Goal: Information Seeking & Learning: Learn about a topic

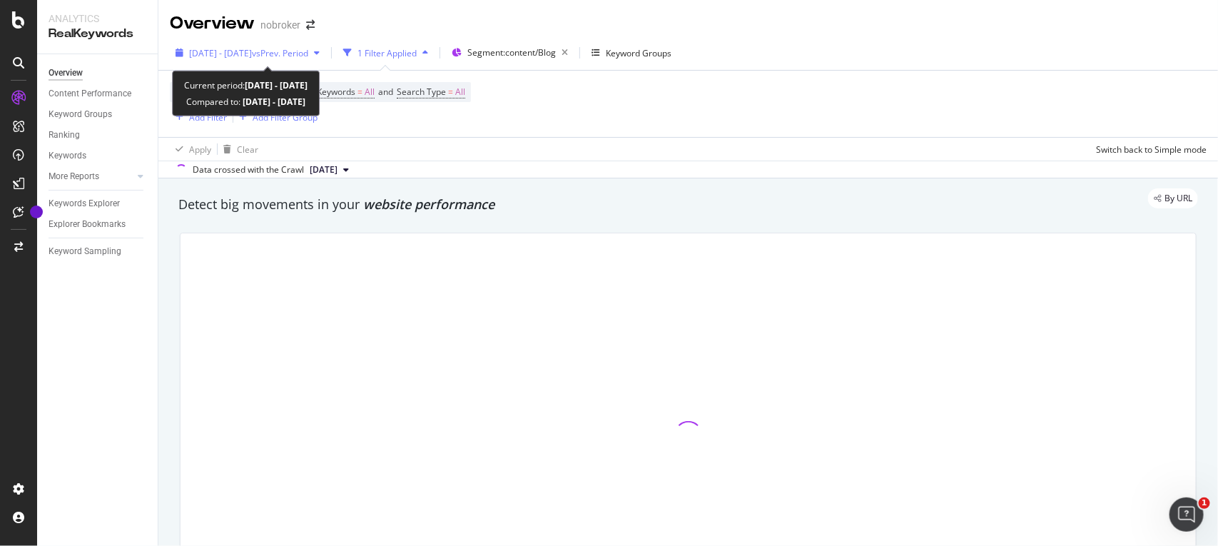
click at [305, 54] on span "vs Prev. Period" at bounding box center [280, 53] width 56 height 12
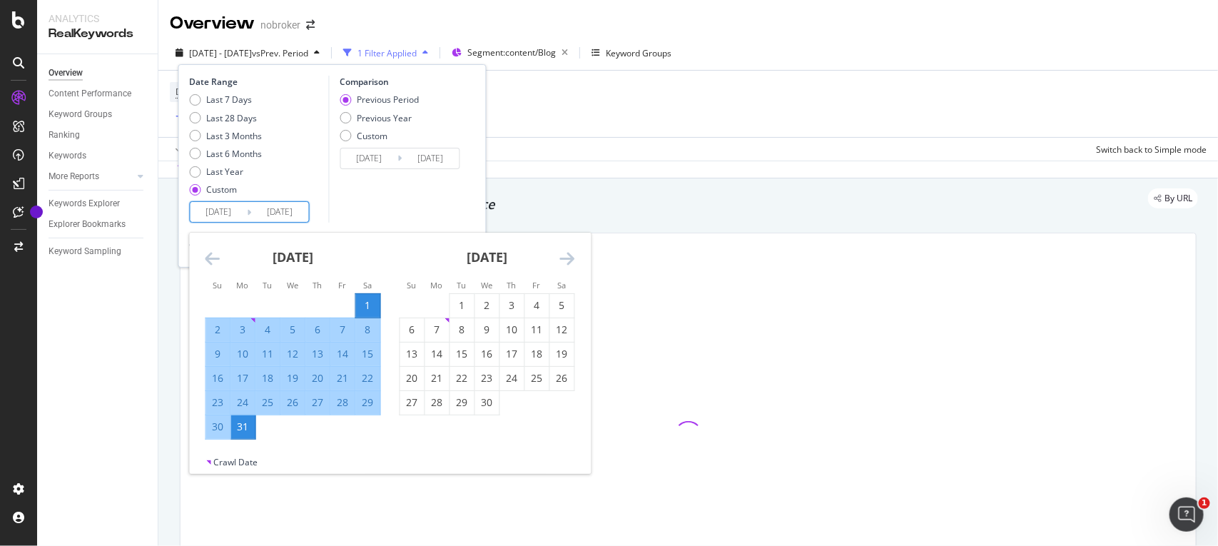
click at [241, 215] on input "[DATE]" at bounding box center [219, 212] width 57 height 20
click at [568, 258] on icon "Move forward to switch to the next month." at bounding box center [567, 258] width 15 height 17
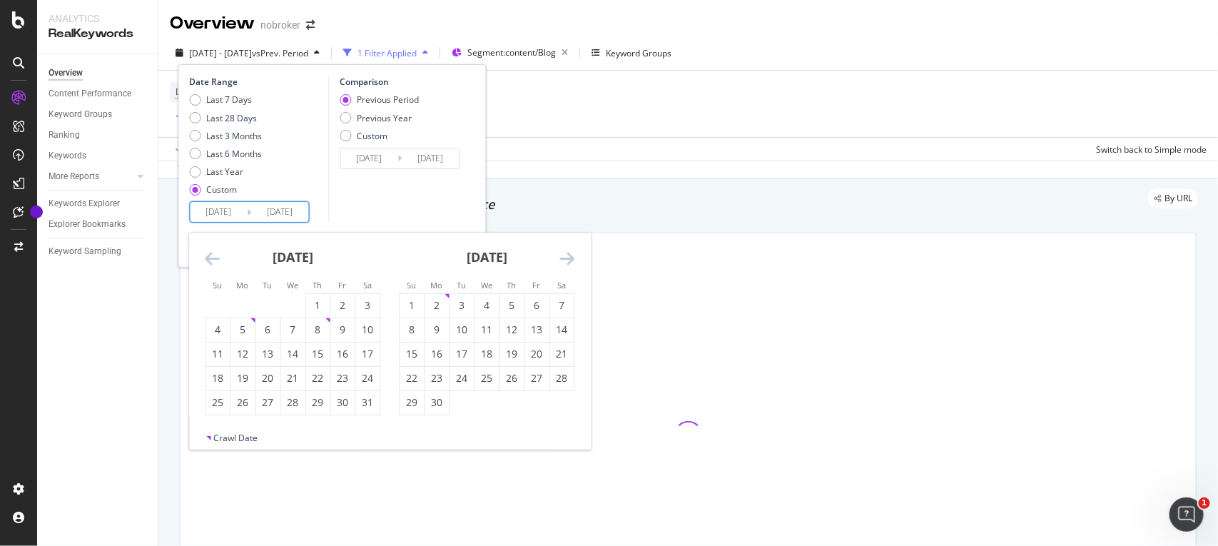
click at [568, 258] on icon "Move forward to switch to the next month." at bounding box center [567, 258] width 15 height 17
click at [540, 301] on div "1" at bounding box center [537, 305] width 24 height 14
type input "[DATE]"
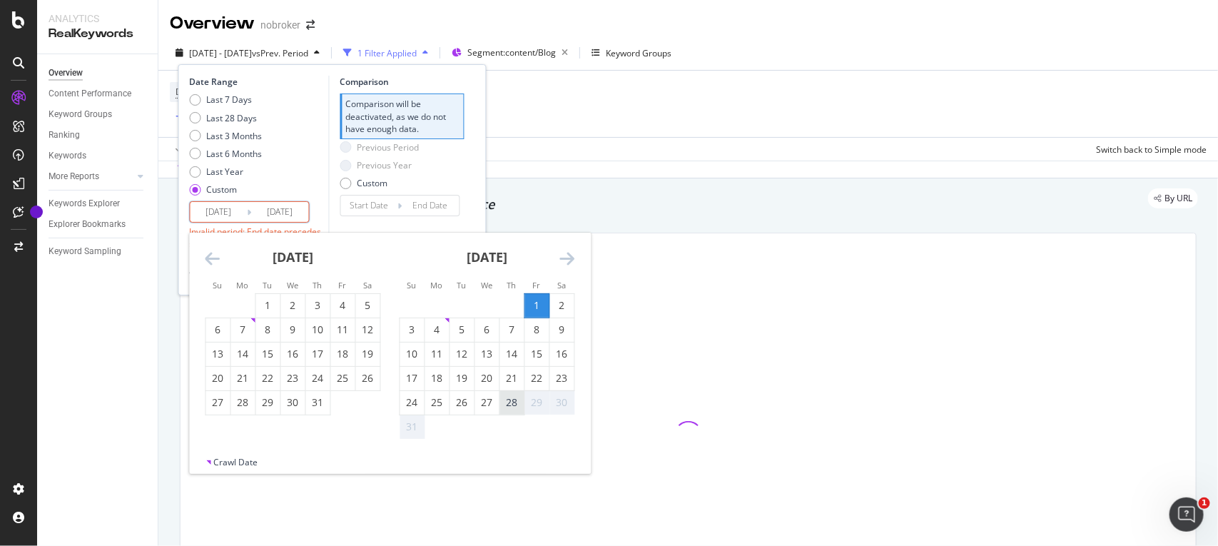
click at [513, 400] on div "28" at bounding box center [512, 402] width 24 height 14
type input "[DATE]"
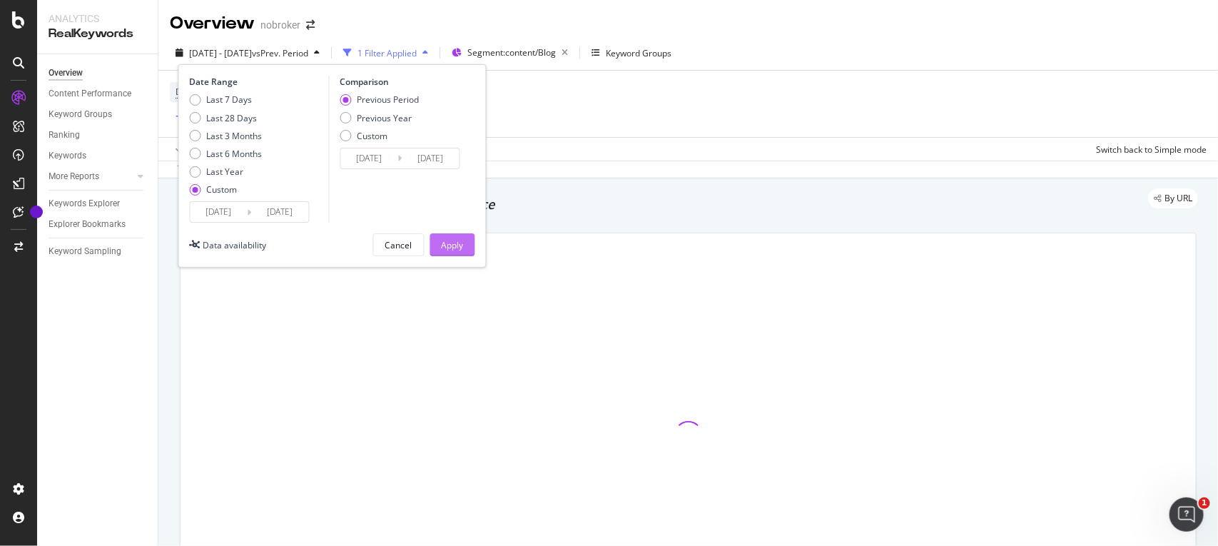
click at [445, 236] on div "Apply" at bounding box center [453, 244] width 22 height 21
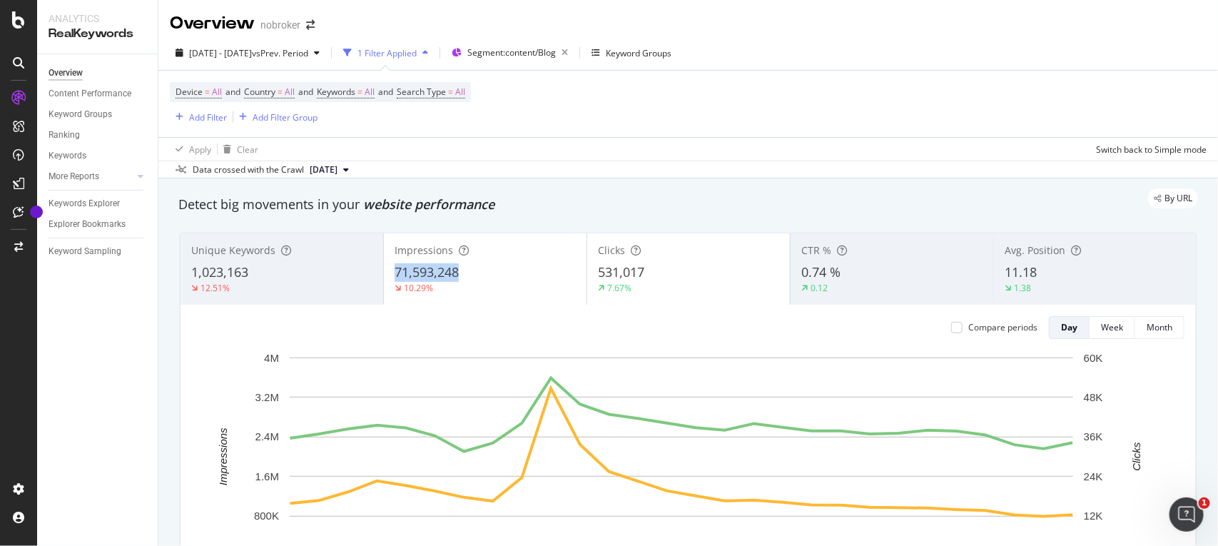
copy span "71,593,248"
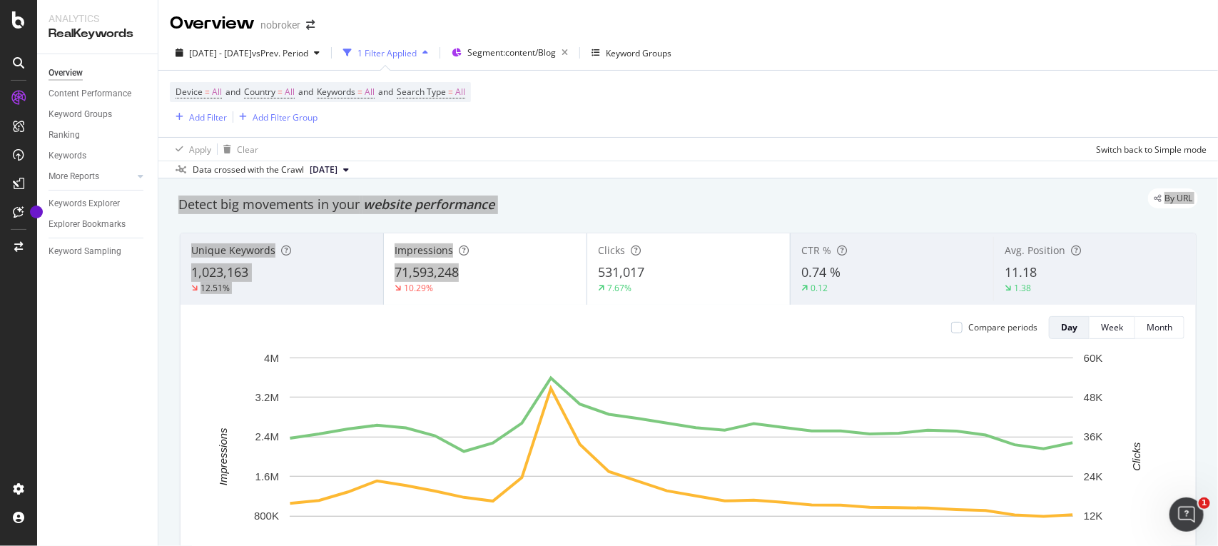
drag, startPoint x: 483, startPoint y: 277, endPoint x: 552, endPoint y: 189, distance: 111.8
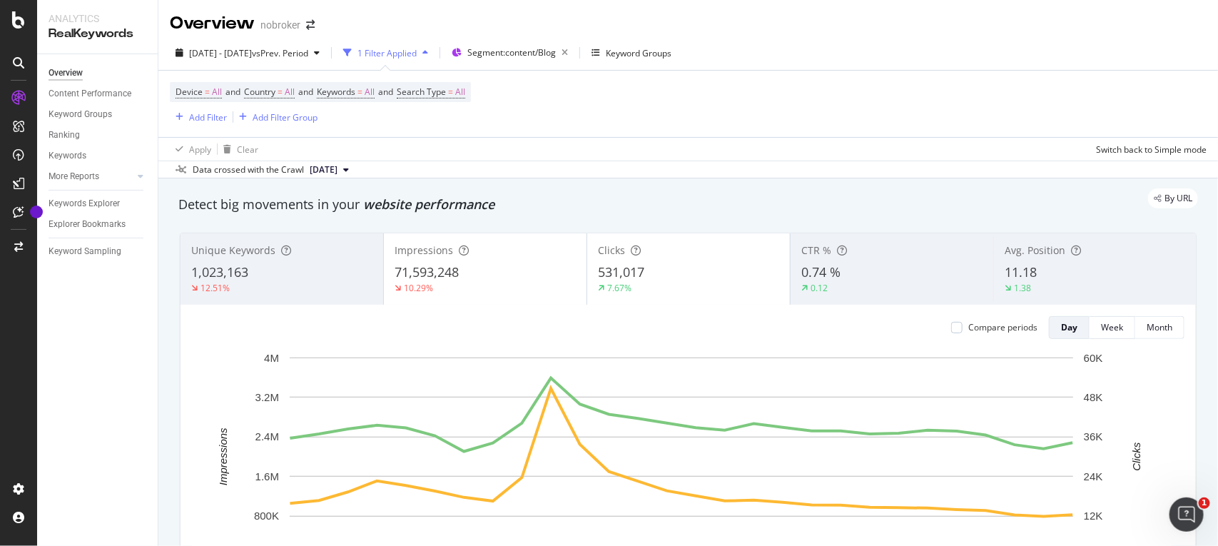
click at [680, 193] on div "By URL" at bounding box center [681, 198] width 1034 height 20
copy span "531,017"
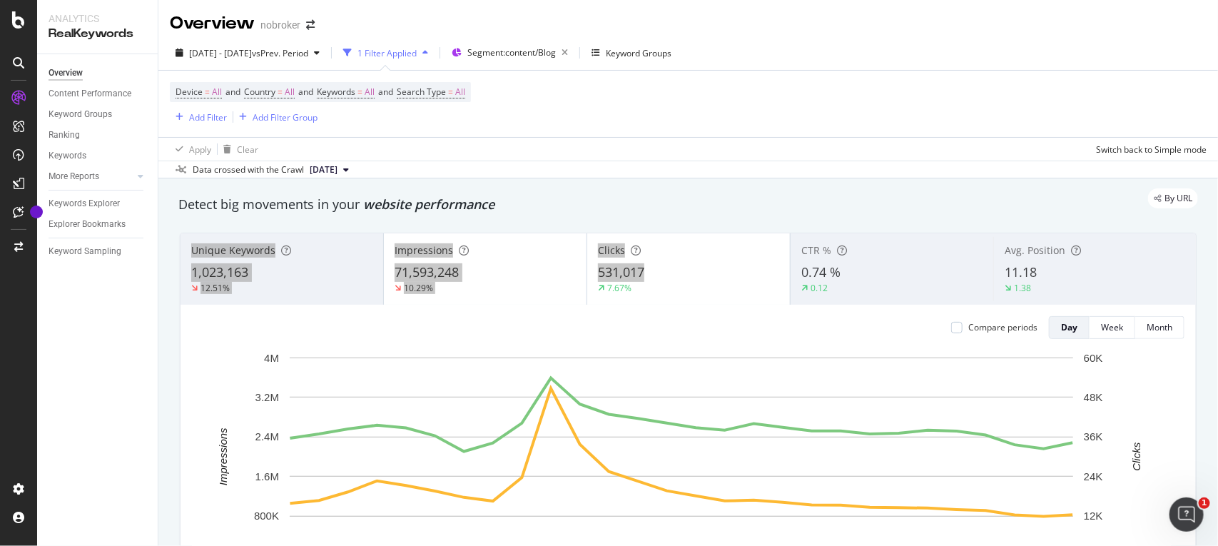
drag, startPoint x: 662, startPoint y: 276, endPoint x: 618, endPoint y: 220, distance: 71.1
click at [618, 220] on div "Detect big movements in your website performance Unique Keywords 1,023,163 12.5…" at bounding box center [688, 418] width 1034 height 461
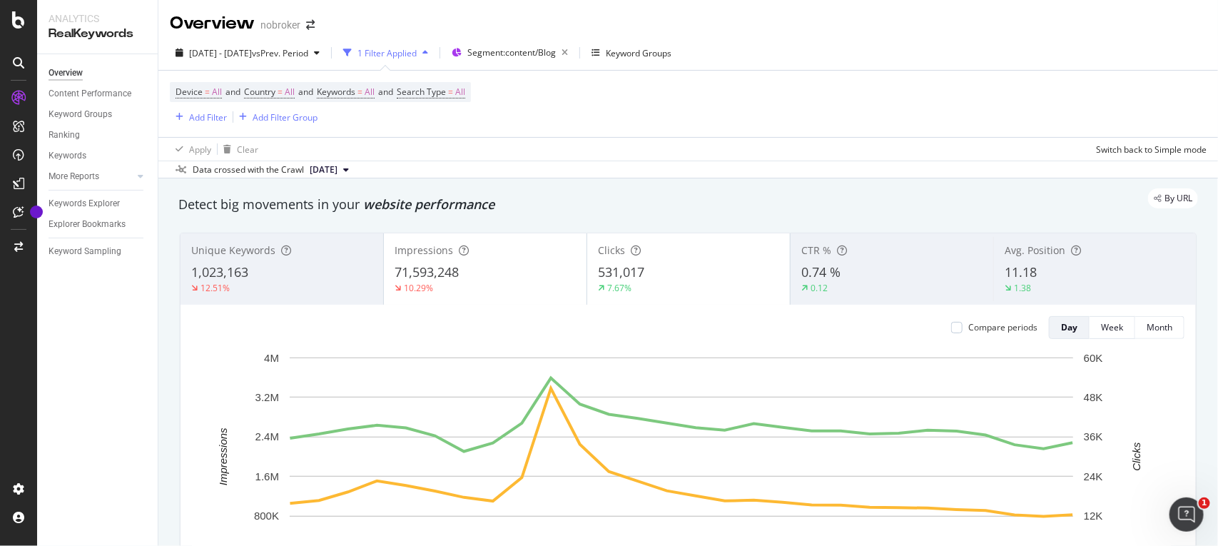
click at [576, 101] on div "Device = All and Country = All and Keywords = All and Search Type = All Add Fil…" at bounding box center [688, 104] width 1037 height 66
click at [465, 90] on span "All" at bounding box center [460, 92] width 10 height 20
click at [437, 123] on icon at bounding box center [438, 125] width 10 height 9
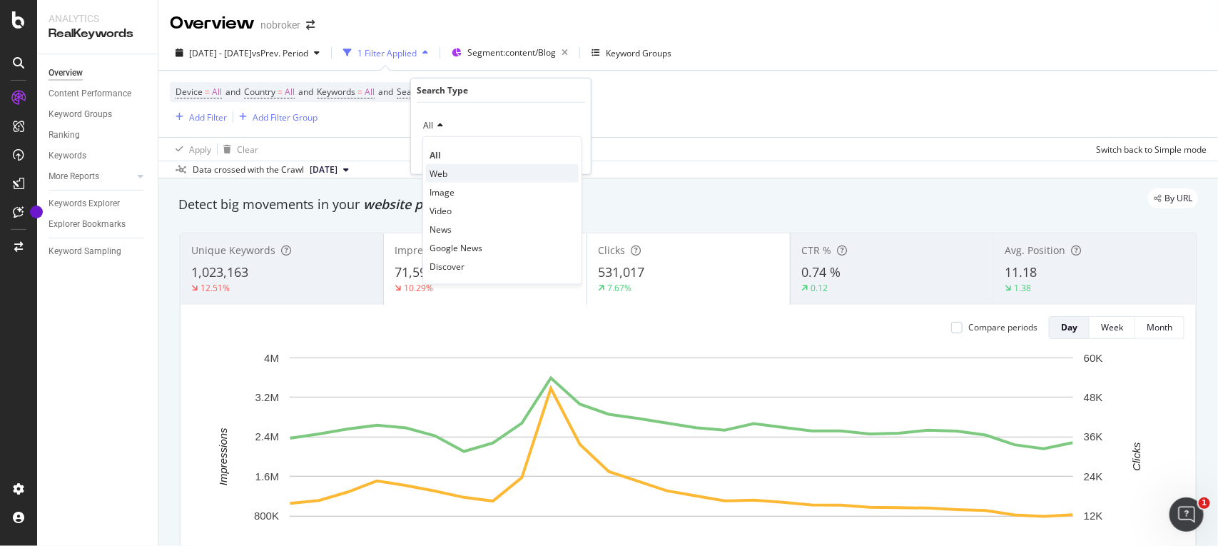
click at [433, 180] on div "Web" at bounding box center [502, 173] width 153 height 19
click at [560, 156] on div "Apply" at bounding box center [568, 155] width 22 height 12
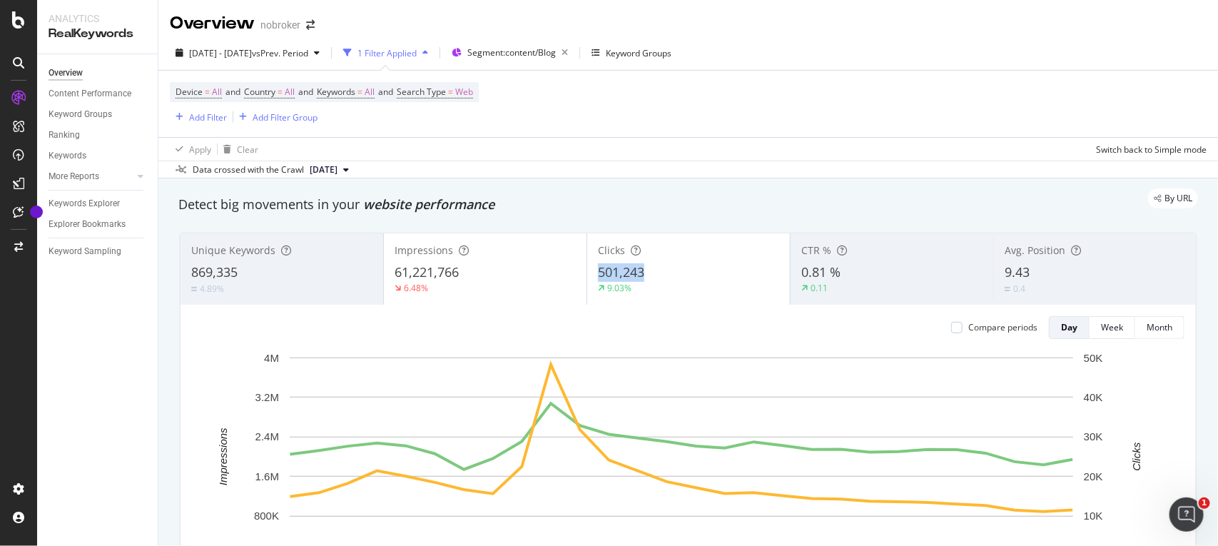
copy span "501,243"
drag, startPoint x: 667, startPoint y: 276, endPoint x: 651, endPoint y: 362, distance: 87.9
click at [651, 362] on div "Unique Keywords 869,335 4.89% Impressions 61,221,766 6.48% Clicks 501,243 9.03%…" at bounding box center [689, 435] width 1016 height 404
copy span "61,221,766"
drag, startPoint x: 490, startPoint y: 275, endPoint x: 622, endPoint y: 320, distance: 138.8
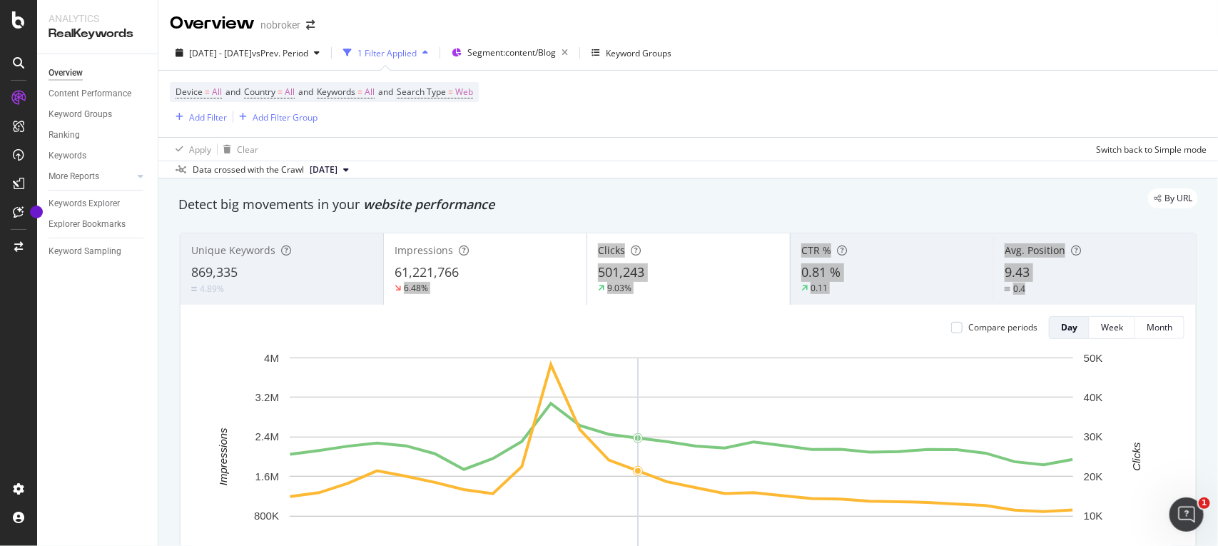
click at [622, 320] on div "Unique Keywords 869,335 4.89% Impressions 61,221,766 6.48% Clicks 501,243 9.03%…" at bounding box center [689, 435] width 1016 height 404
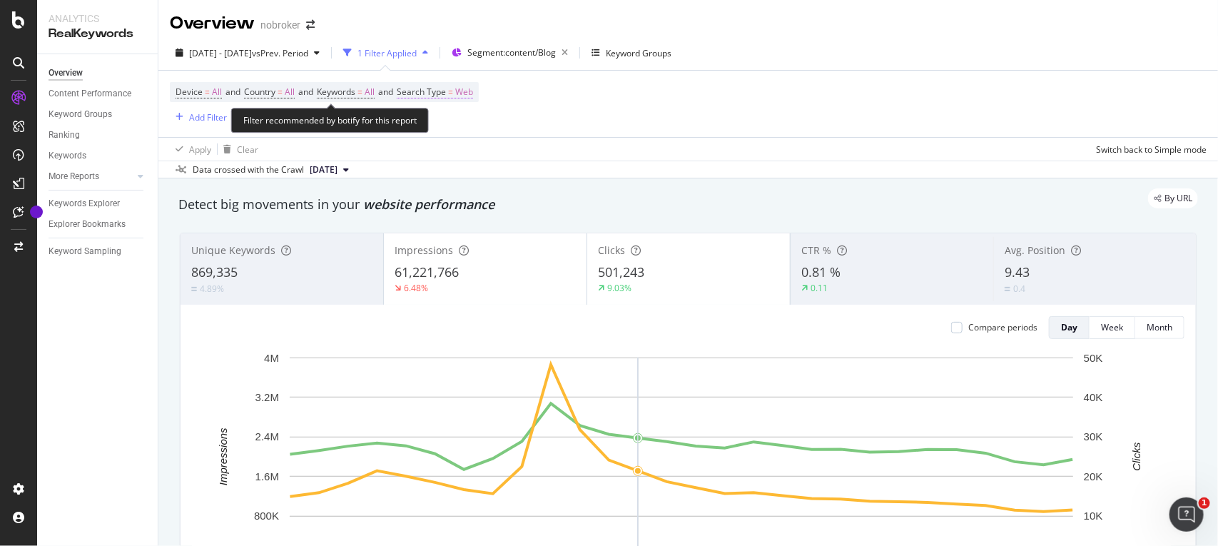
click at [473, 91] on span "Web" at bounding box center [464, 92] width 18 height 20
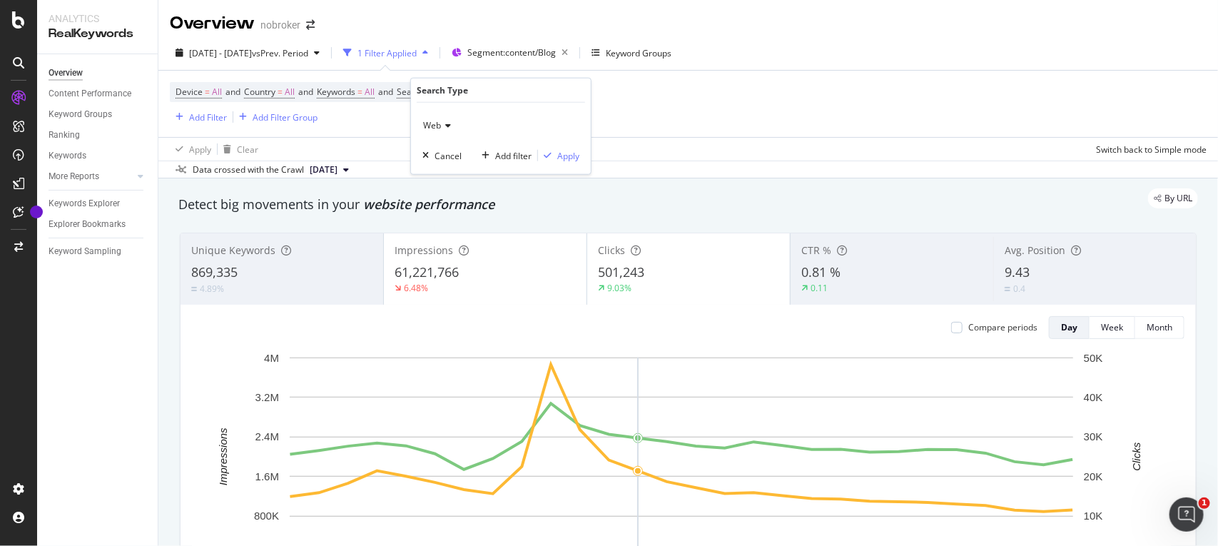
click at [440, 129] on span "Web" at bounding box center [432, 125] width 18 height 12
click at [443, 190] on span "Image" at bounding box center [442, 192] width 25 height 12
click at [569, 157] on div "Apply" at bounding box center [568, 155] width 22 height 12
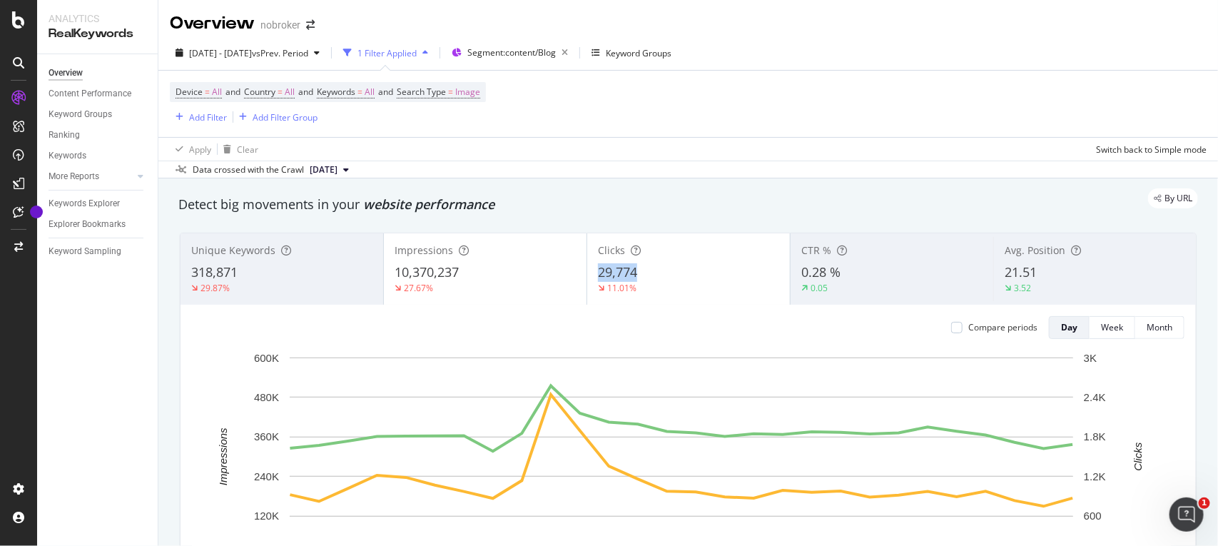
copy span "29,774"
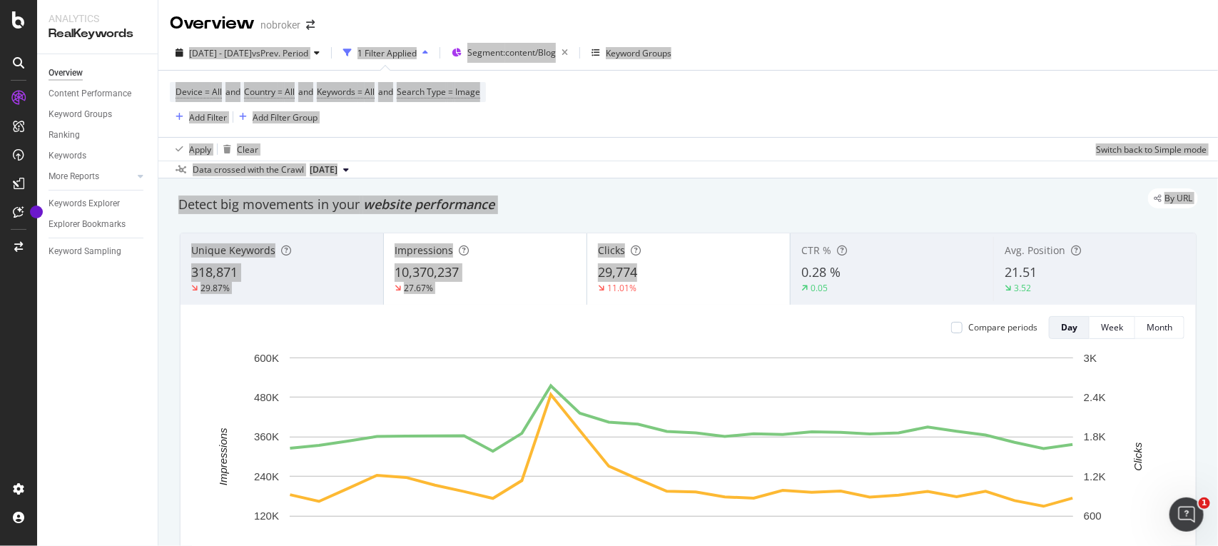
drag, startPoint x: 672, startPoint y: 273, endPoint x: 911, endPoint y: -26, distance: 383.5
click at [911, 0] on html "Analytics RealKeywords Overview Content Performance Keyword Groups Ranking Keyw…" at bounding box center [609, 273] width 1218 height 546
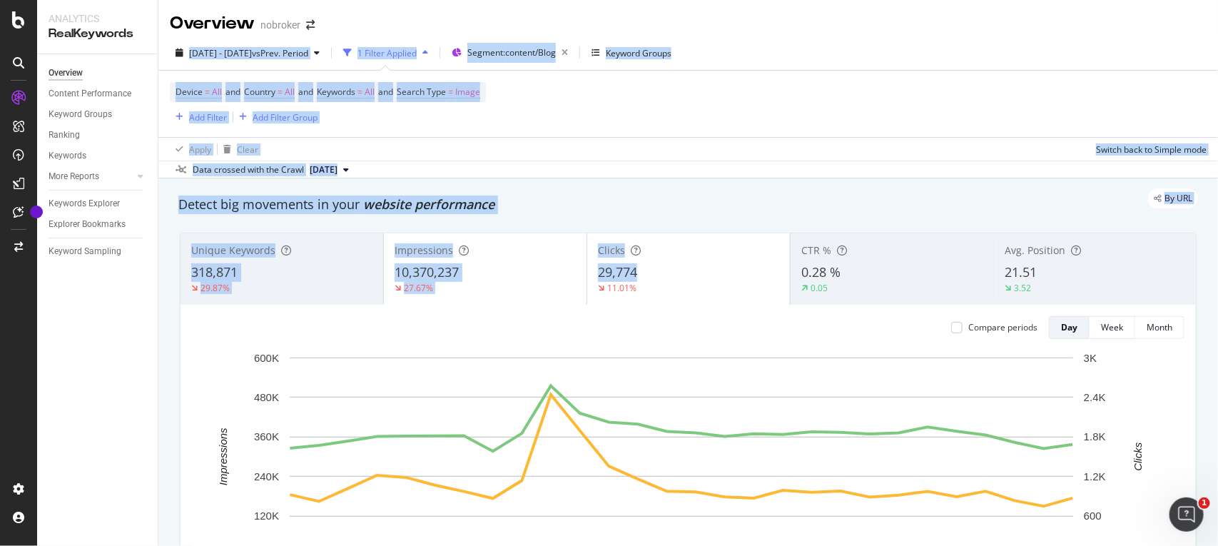
click at [670, 116] on div "Device = All and Country = All and Keywords = All and Search Type = Image Add F…" at bounding box center [688, 104] width 1037 height 66
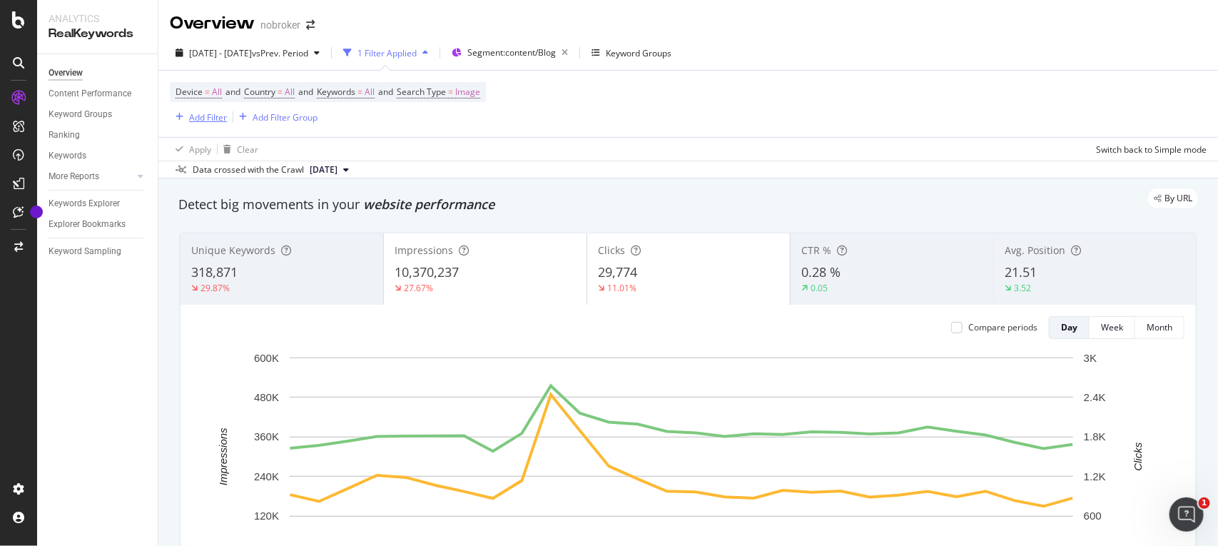
click at [204, 121] on div "Add Filter" at bounding box center [208, 117] width 38 height 12
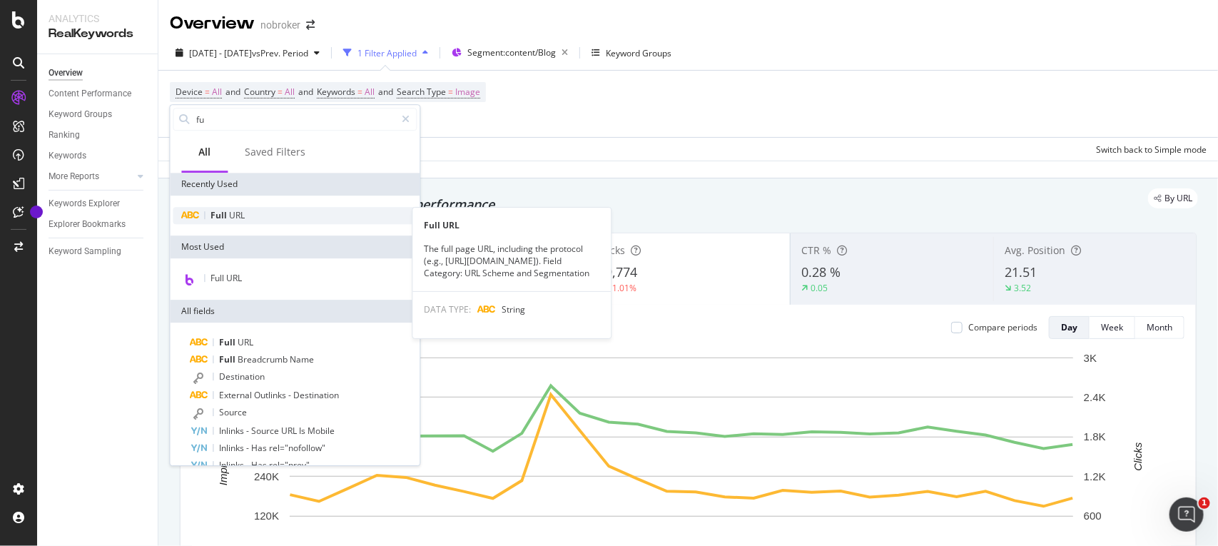
type input "fu"
click at [251, 211] on div "Full URL" at bounding box center [295, 215] width 244 height 17
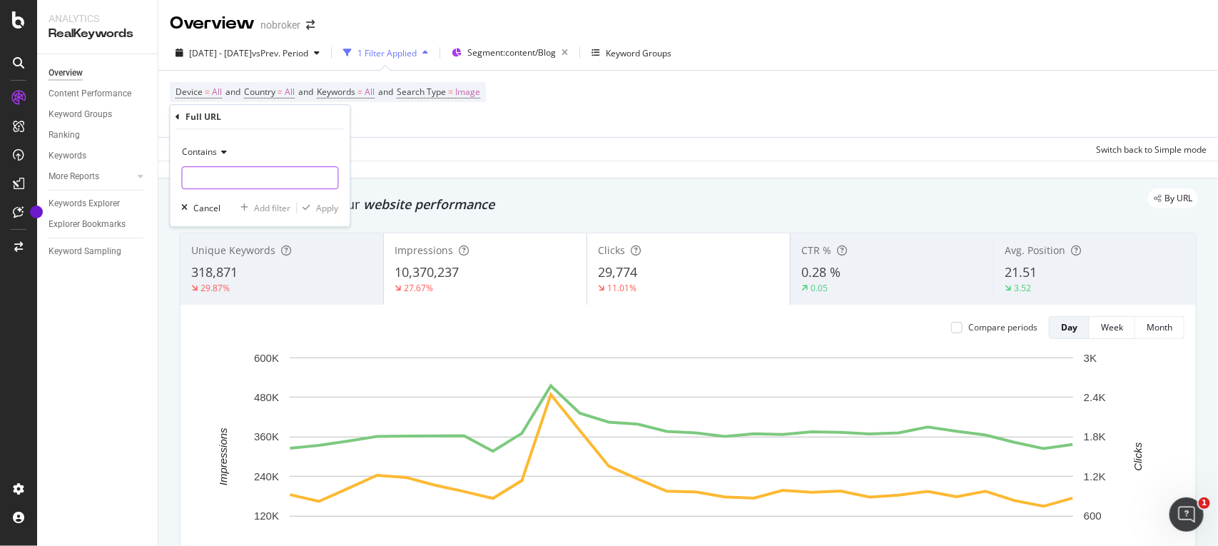
click at [283, 170] on input "text" at bounding box center [261, 177] width 156 height 23
paste input "[URL][DOMAIN_NAME]"
type input "[URL][DOMAIN_NAME]"
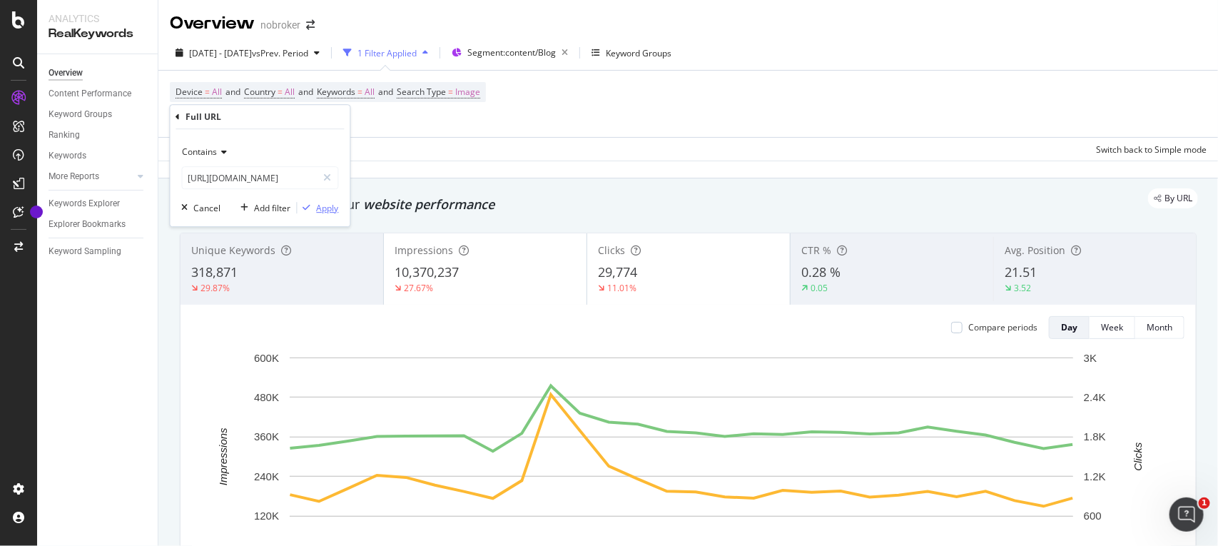
click at [317, 204] on div "Apply" at bounding box center [328, 208] width 22 height 12
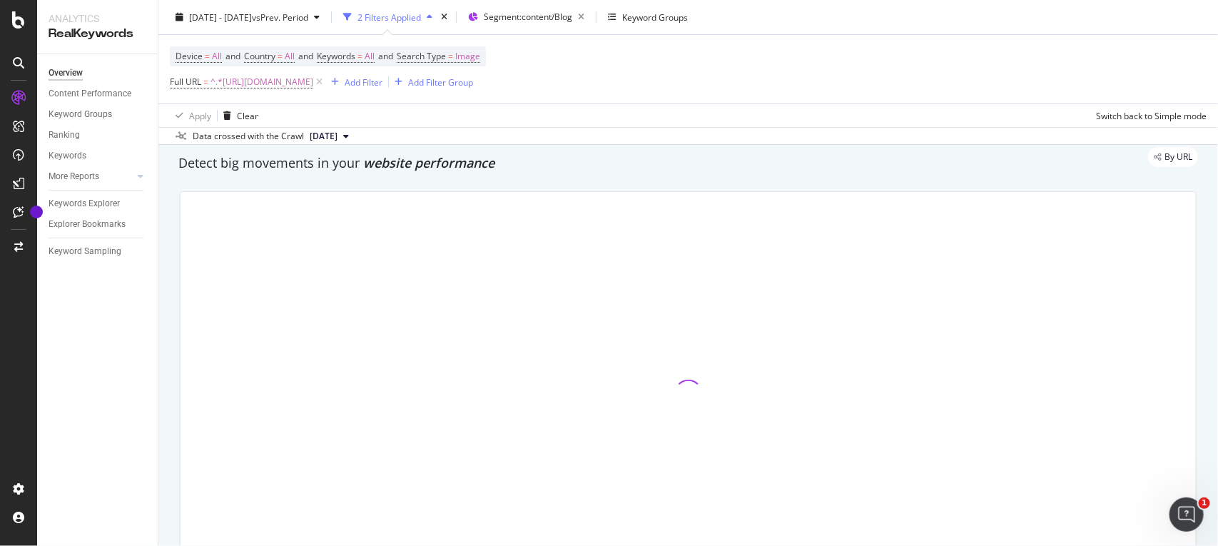
scroll to position [22, 0]
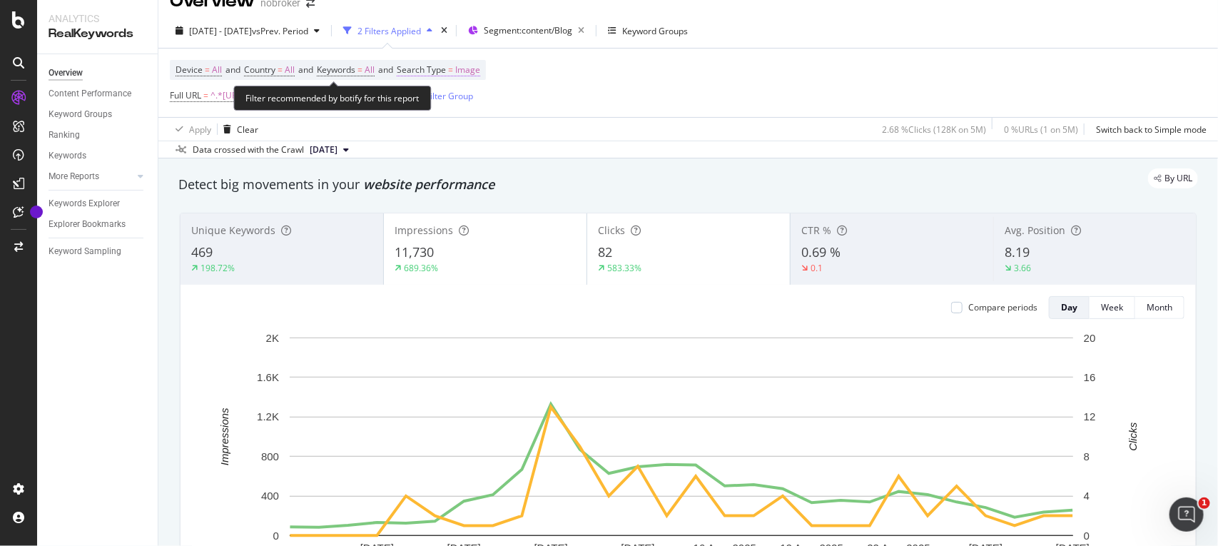
click at [479, 66] on span "Image" at bounding box center [467, 70] width 25 height 20
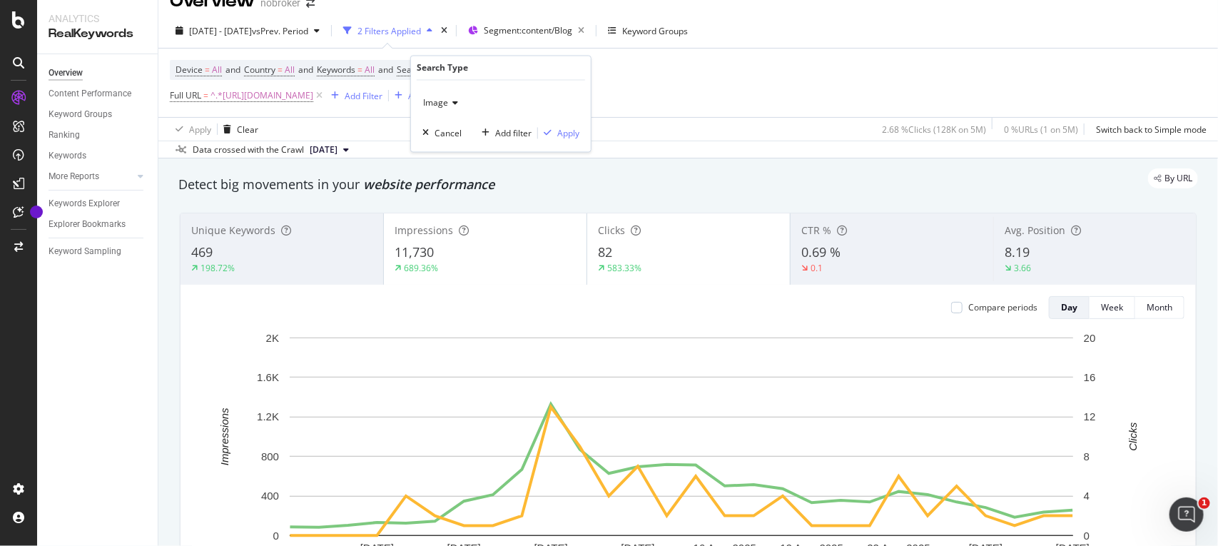
click at [439, 105] on span "Image" at bounding box center [435, 103] width 25 height 12
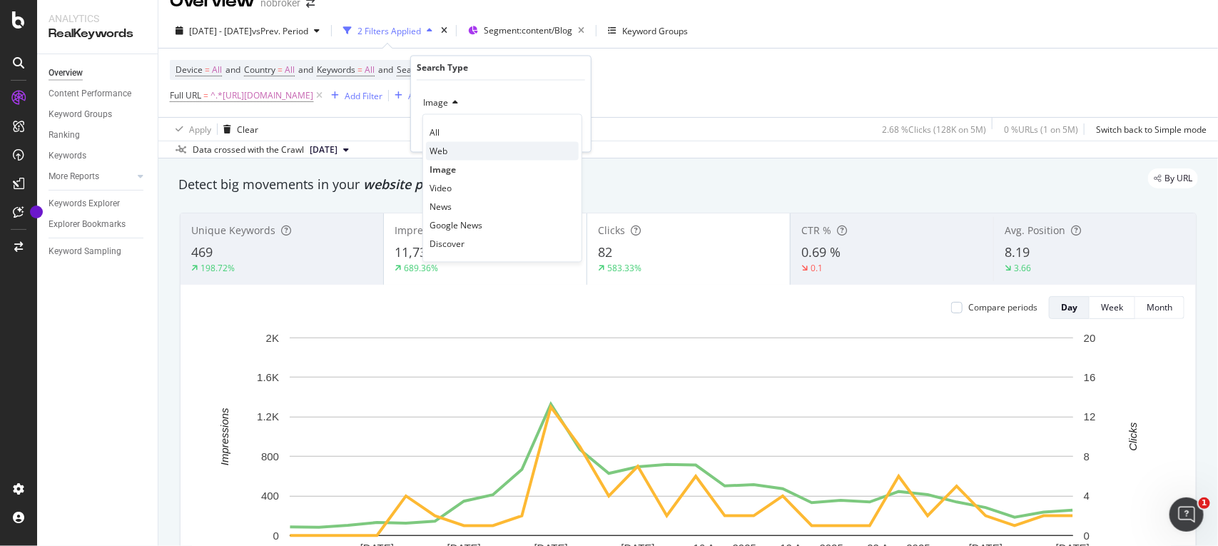
click at [439, 151] on span "Web" at bounding box center [439, 151] width 18 height 12
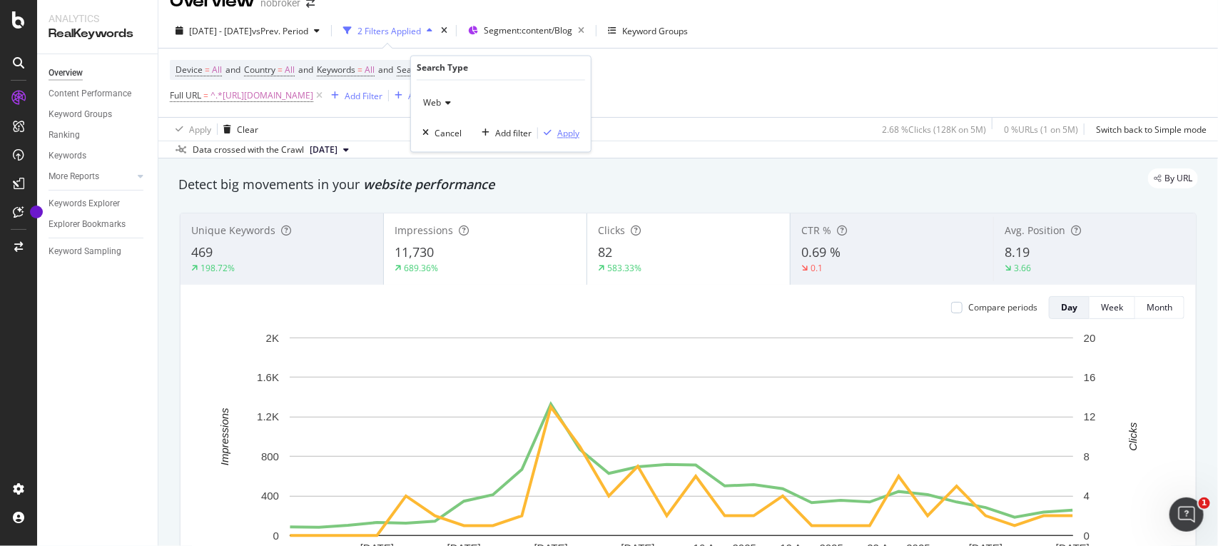
click at [572, 131] on div "Apply" at bounding box center [568, 133] width 22 height 12
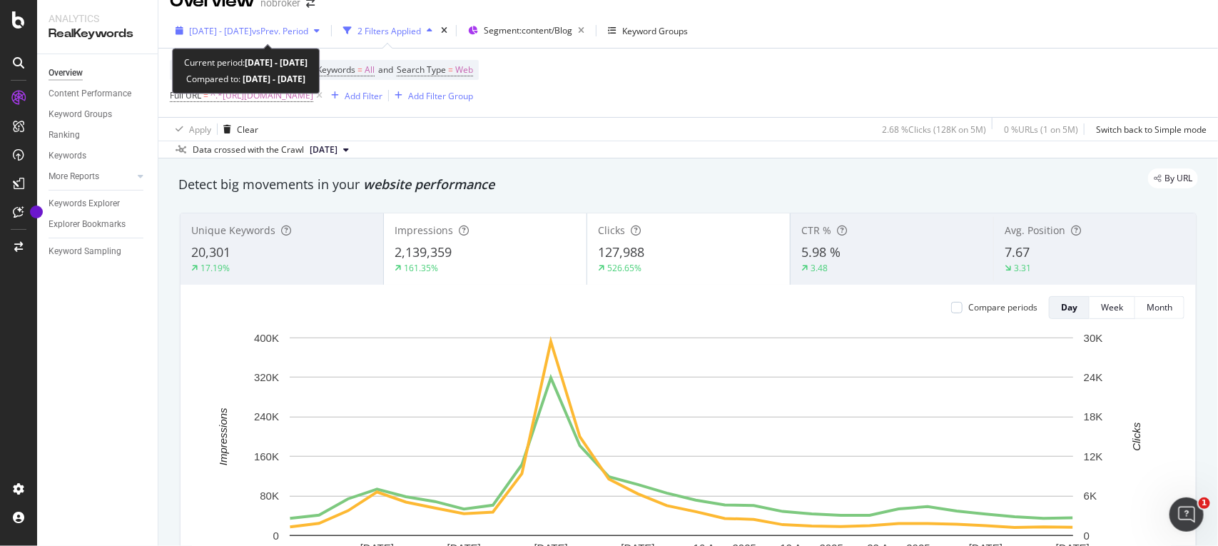
click at [308, 29] on span "vs Prev. Period" at bounding box center [280, 31] width 56 height 12
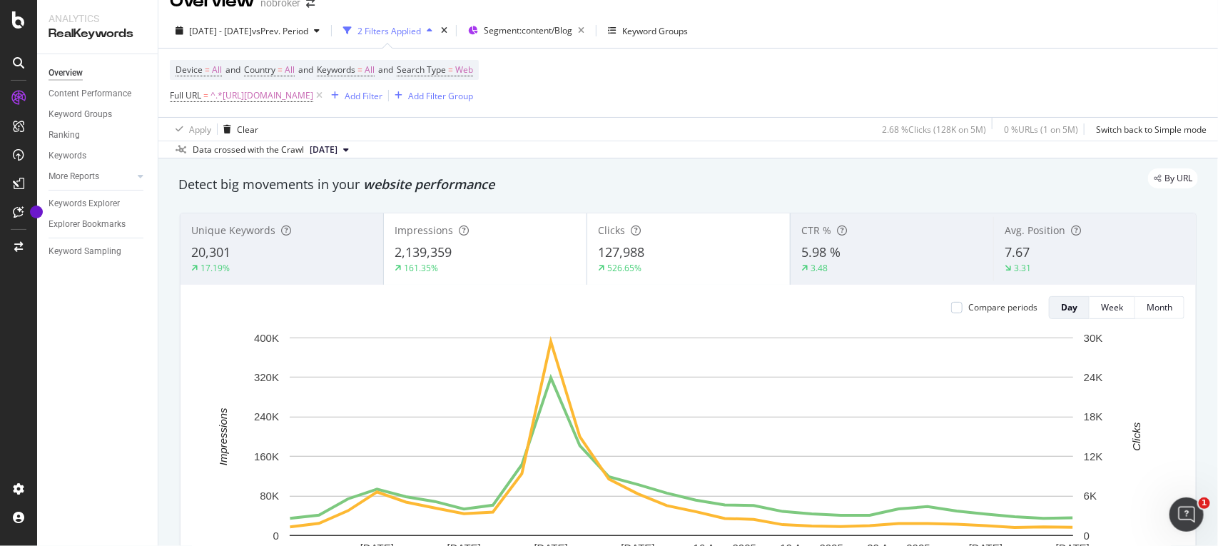
click at [662, 173] on div "By URL" at bounding box center [681, 178] width 1034 height 20
